Goal: Contribute content

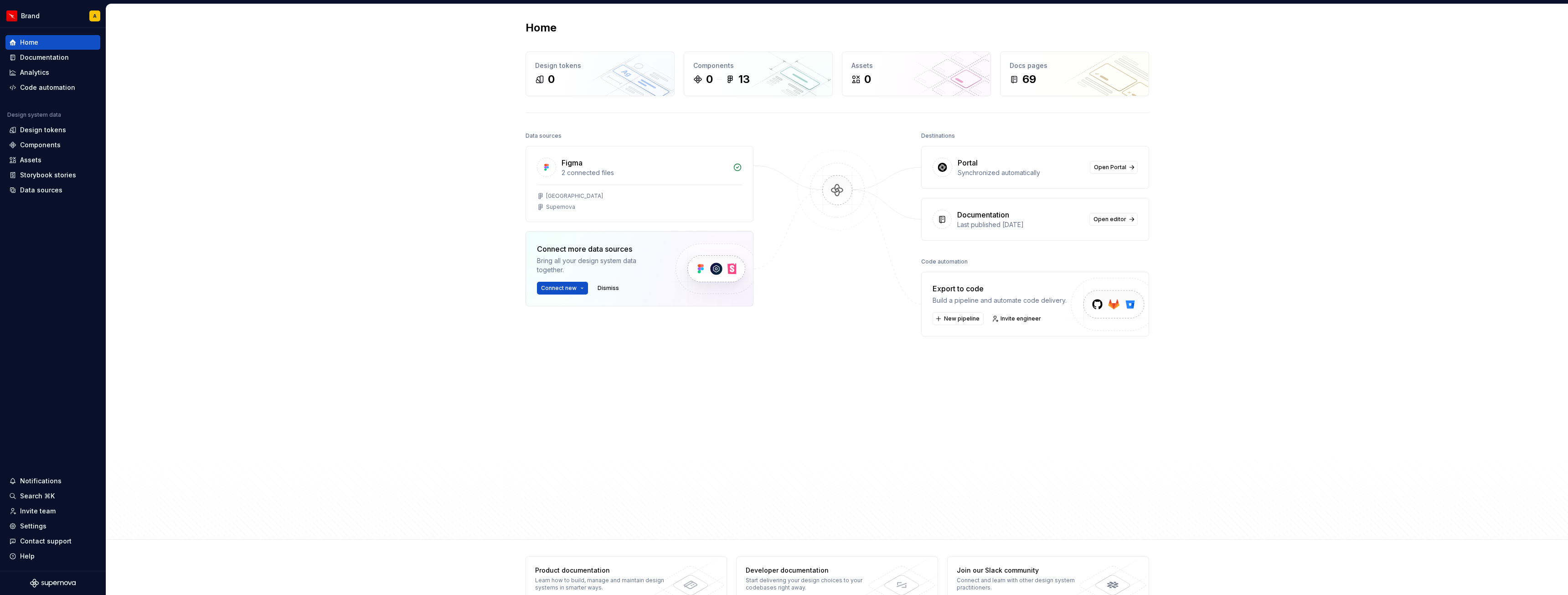
click at [1207, 226] on div "Home Design tokens 0 Components 0 13 Assets 0 Docs pages 69 Data sources Figma …" at bounding box center [837, 272] width 1462 height 536
click at [38, 57] on div "Documentation" at bounding box center [44, 58] width 49 height 9
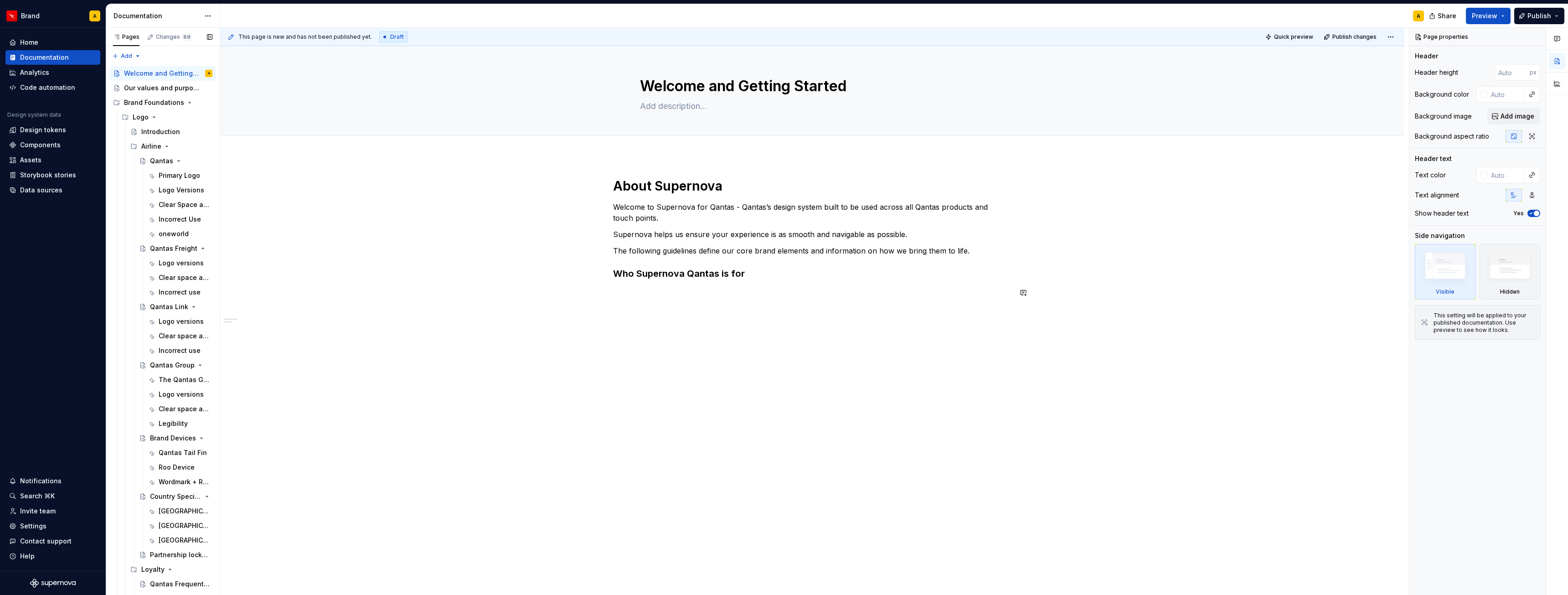
click at [749, 305] on div "About Supernova Welcome to Supernova for Qantas - Qantas’s design system built …" at bounding box center [812, 243] width 398 height 131
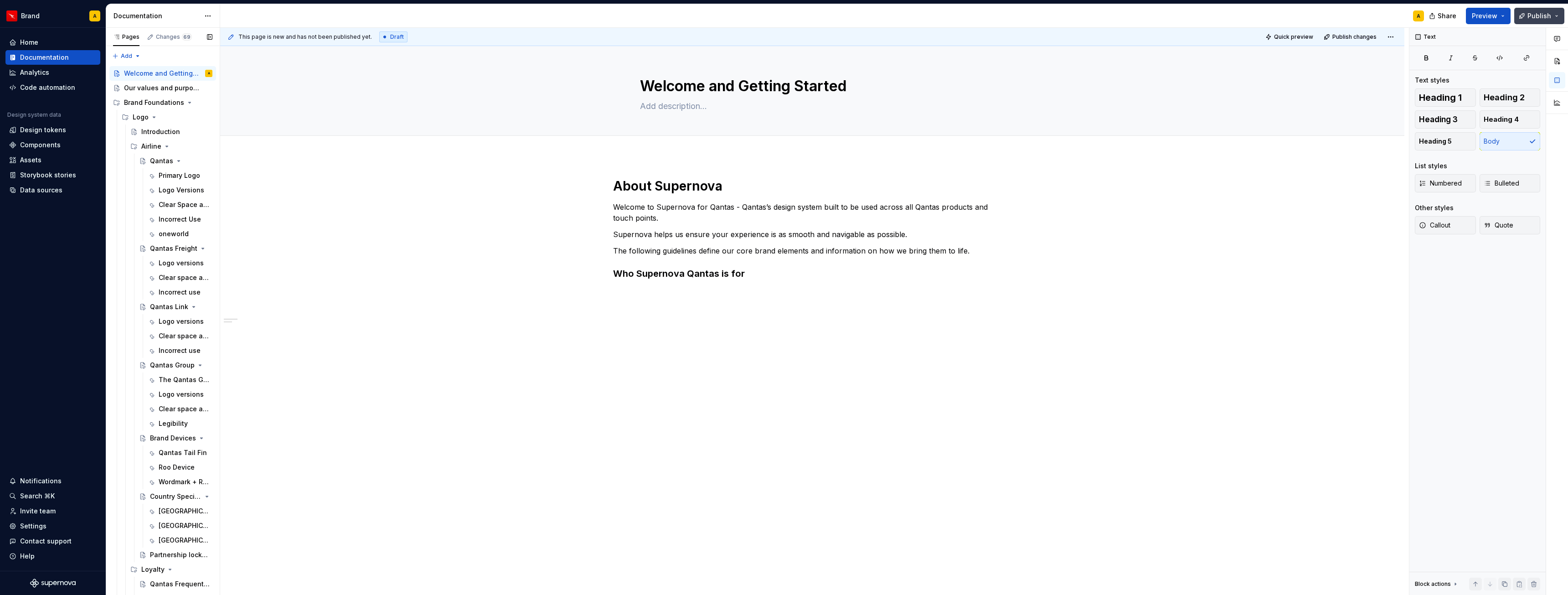
click at [1559, 17] on button "Publish" at bounding box center [1539, 16] width 50 height 16
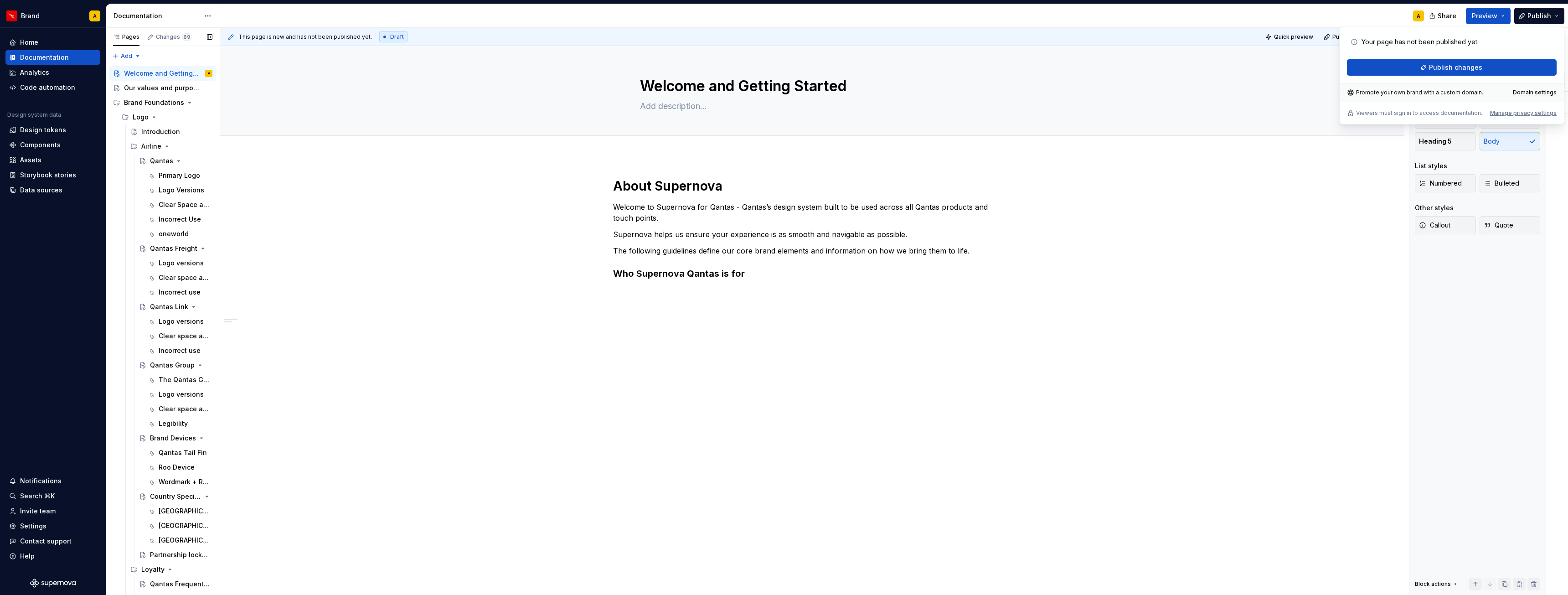
click at [1333, 13] on div "A" at bounding box center [826, 16] width 1211 height 24
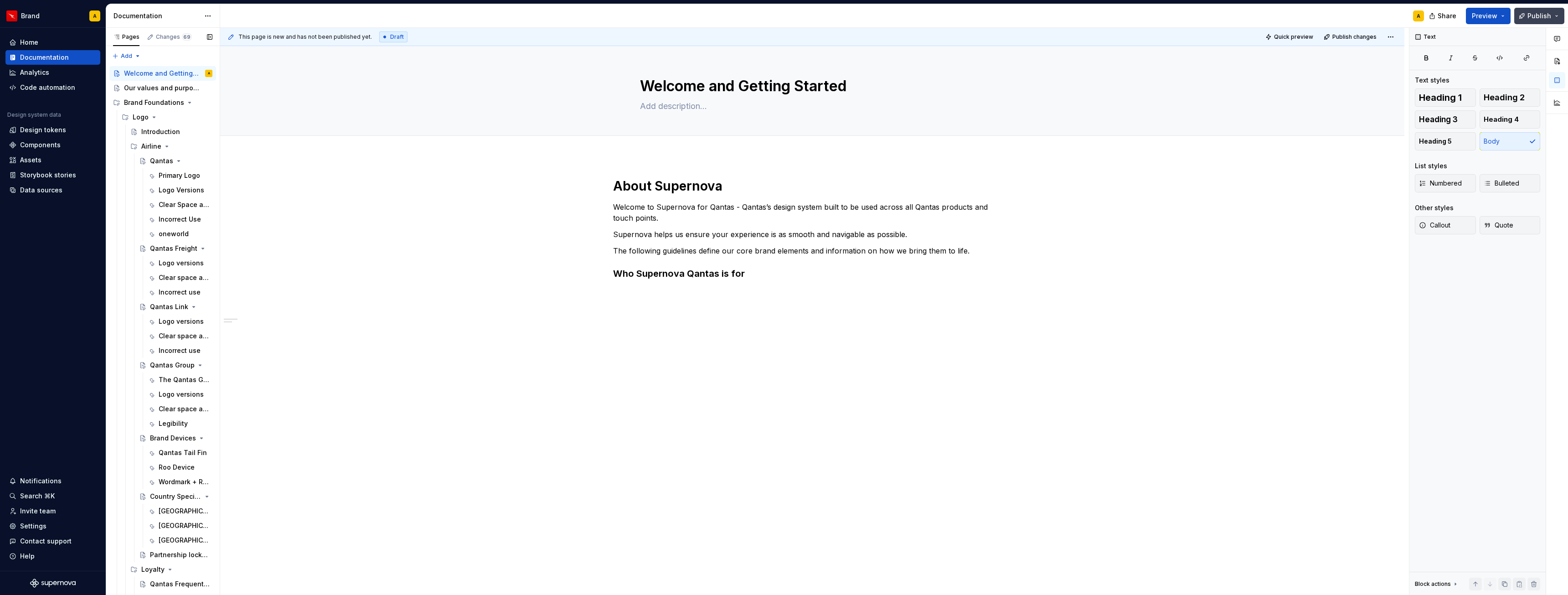
click at [1559, 14] on button "Publish" at bounding box center [1539, 16] width 50 height 16
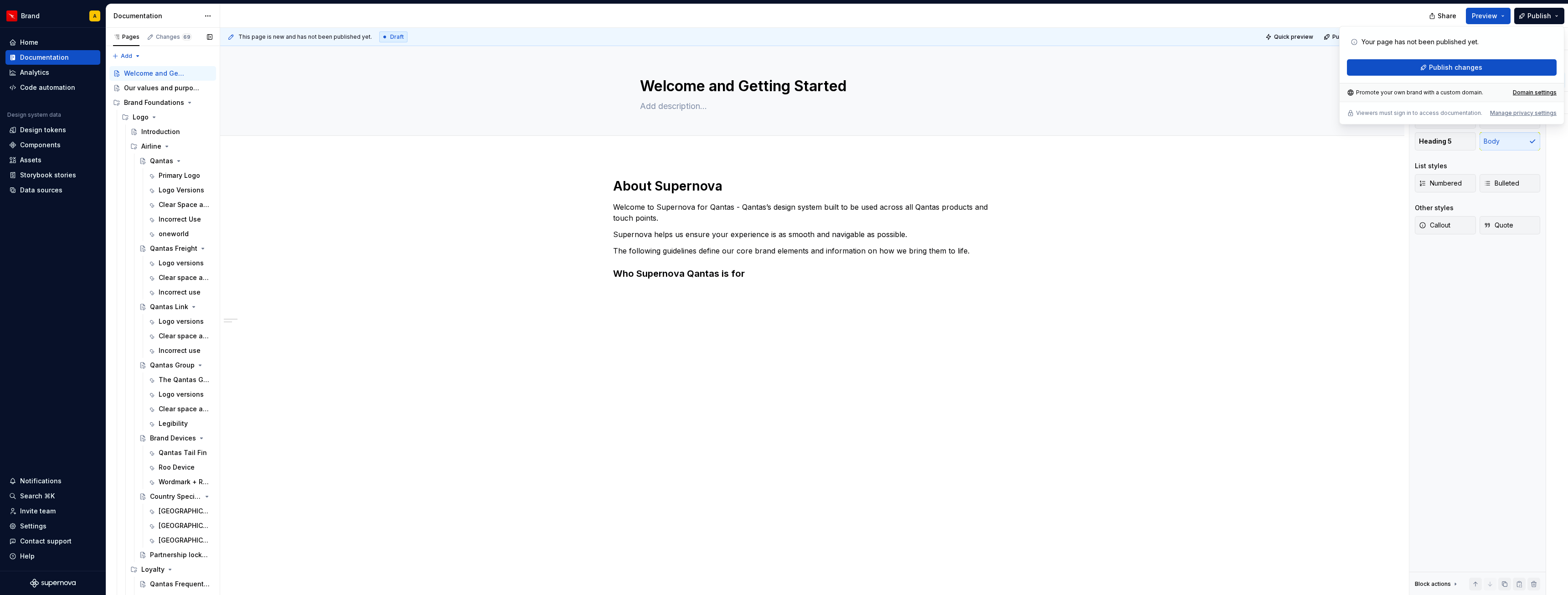
type textarea "*"
